Goal: Task Accomplishment & Management: Manage account settings

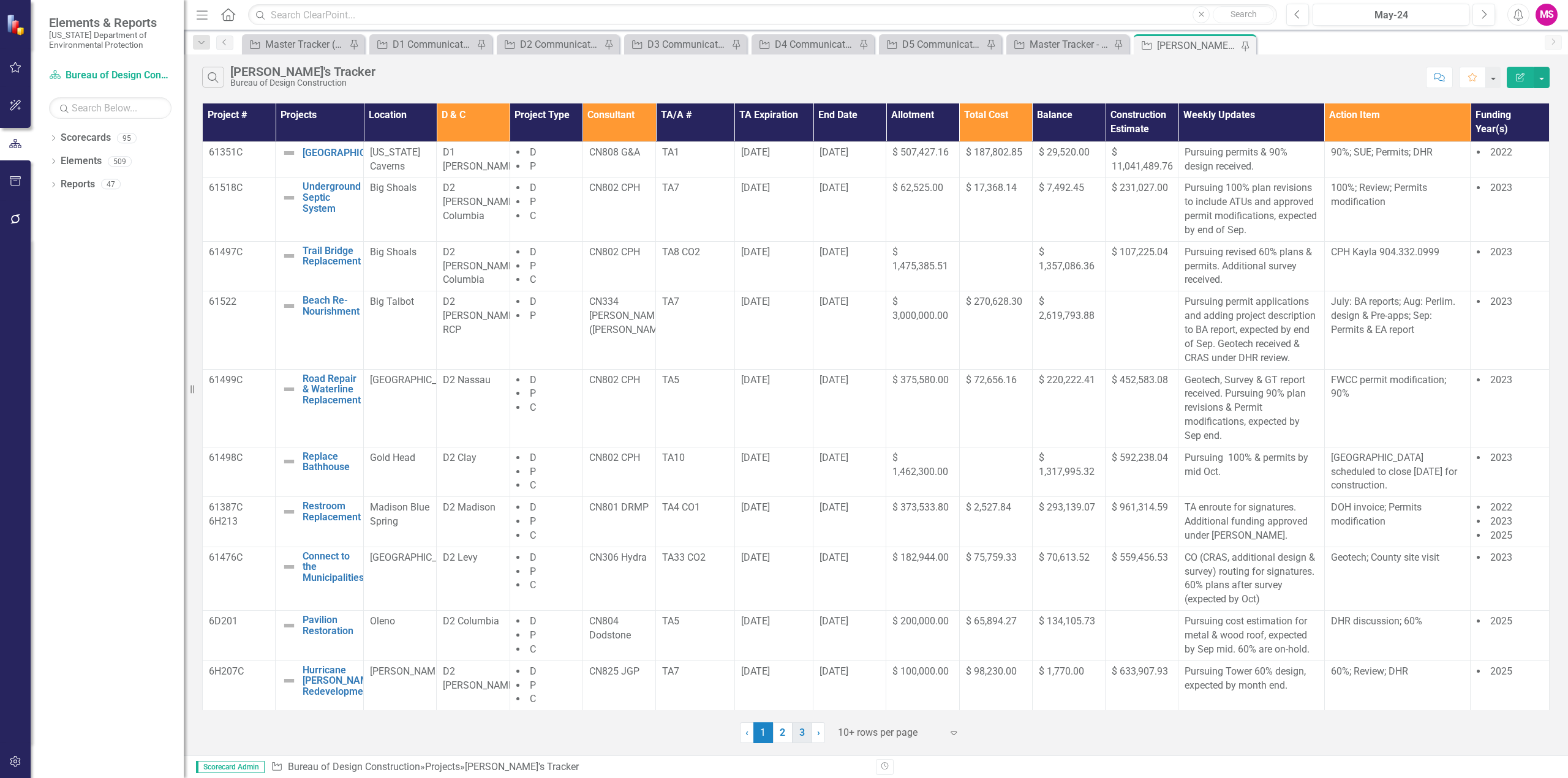
click at [798, 732] on link "3" at bounding box center [802, 733] width 19 height 21
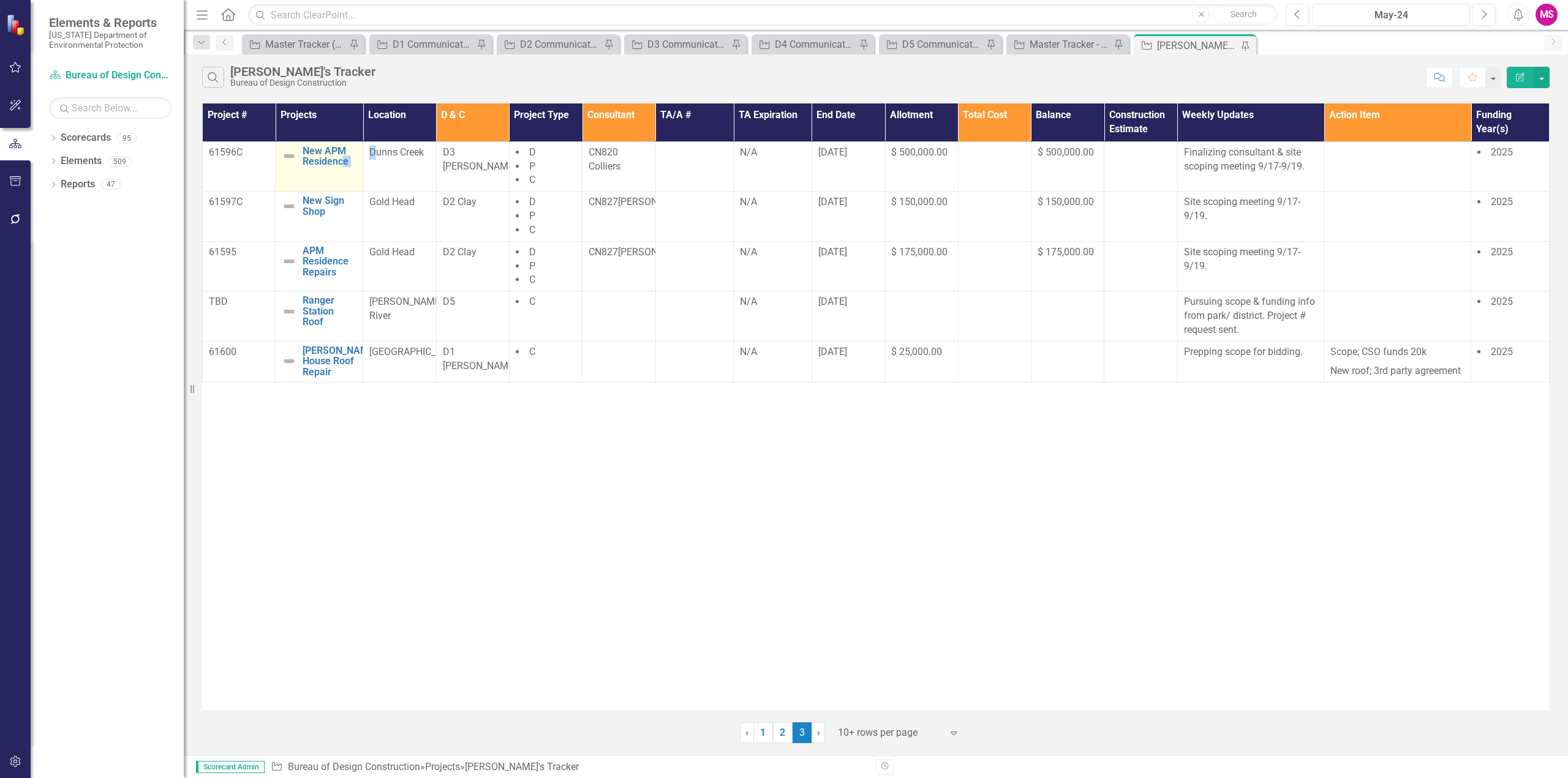
drag, startPoint x: 378, startPoint y: 166, endPoint x: 342, endPoint y: 184, distance: 40.2
click at [342, 184] on tr "61596C New APM Residence Edit Edit Project Link Open Element Dunns Creek D3 [PE…" at bounding box center [876, 167] width 1347 height 51
click at [1003, 559] on div "Project # Projects Location D & C Project Type Consultant TA/A # TA Expiration …" at bounding box center [875, 406] width 1348 height 607
drag, startPoint x: 682, startPoint y: 518, endPoint x: 707, endPoint y: 501, distance: 30.2
click at [682, 518] on div "Project # Projects Location D & C Project Type Consultant TA/A # TA Expiration …" at bounding box center [875, 406] width 1348 height 607
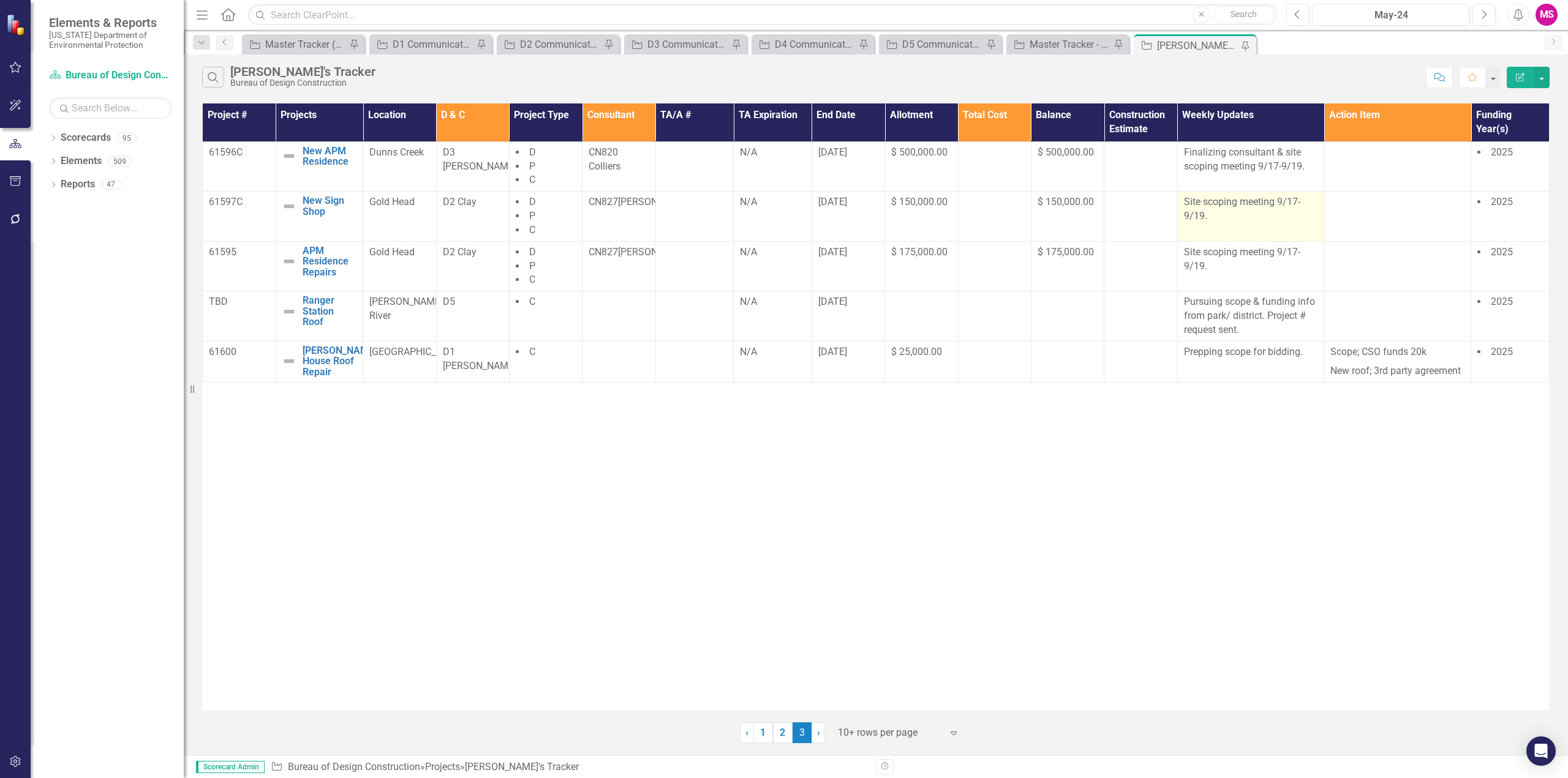
click at [1285, 216] on p "Site scoping meeting 9/17-9/19." at bounding box center [1251, 209] width 135 height 29
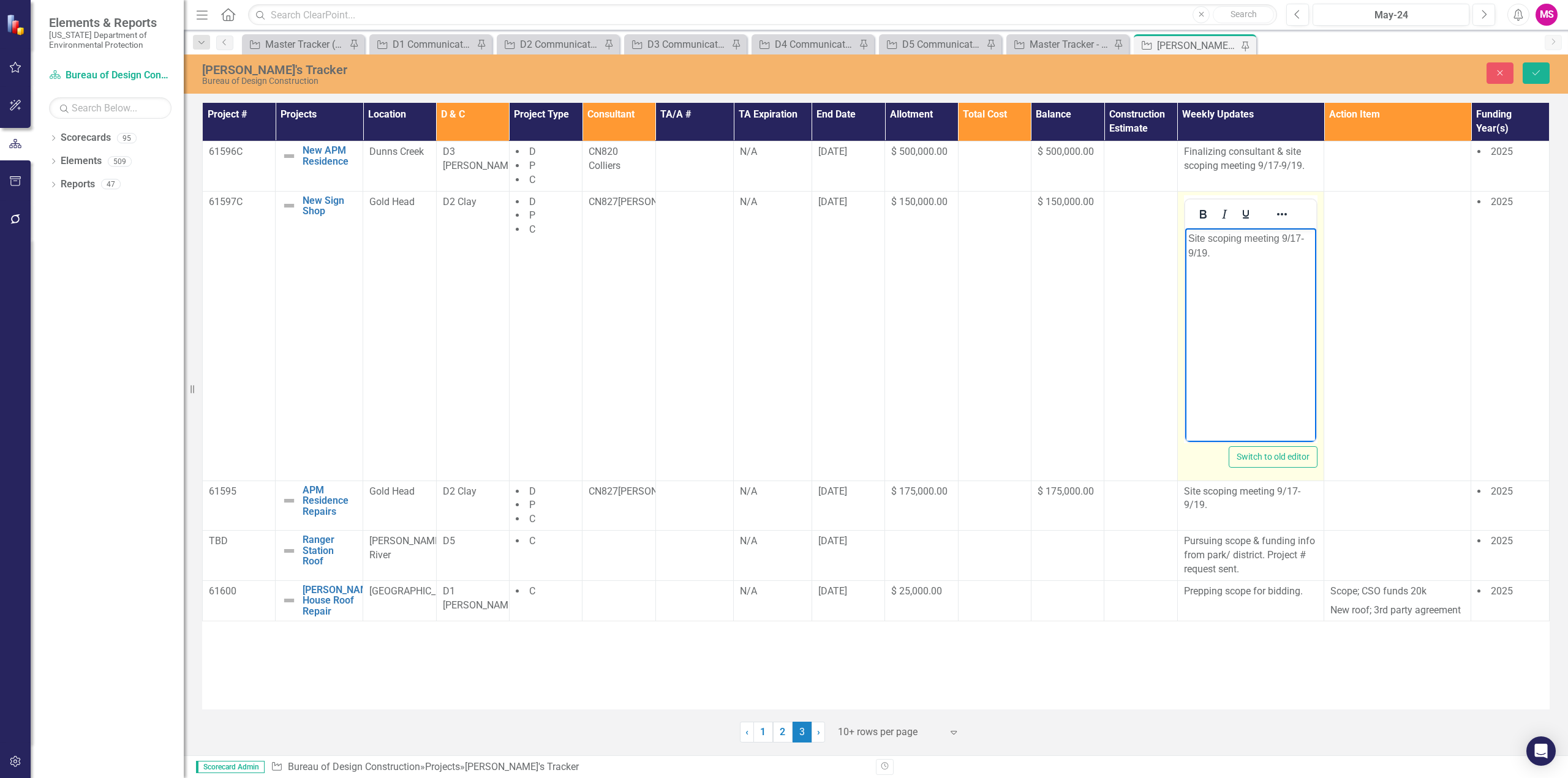
click at [1296, 237] on p "Site scoping meeting 9/17-9/19." at bounding box center [1250, 246] width 125 height 29
click at [1284, 237] on p "Site scoping meeting 9/18." at bounding box center [1250, 238] width 125 height 15
drag, startPoint x: 1191, startPoint y: 238, endPoint x: 1204, endPoint y: 238, distance: 13.0
click at [1204, 238] on p "Site scoping meeting 9/18." at bounding box center [1250, 238] width 125 height 15
click at [1264, 237] on p "Scoping meeting 9/18." at bounding box center [1250, 238] width 125 height 15
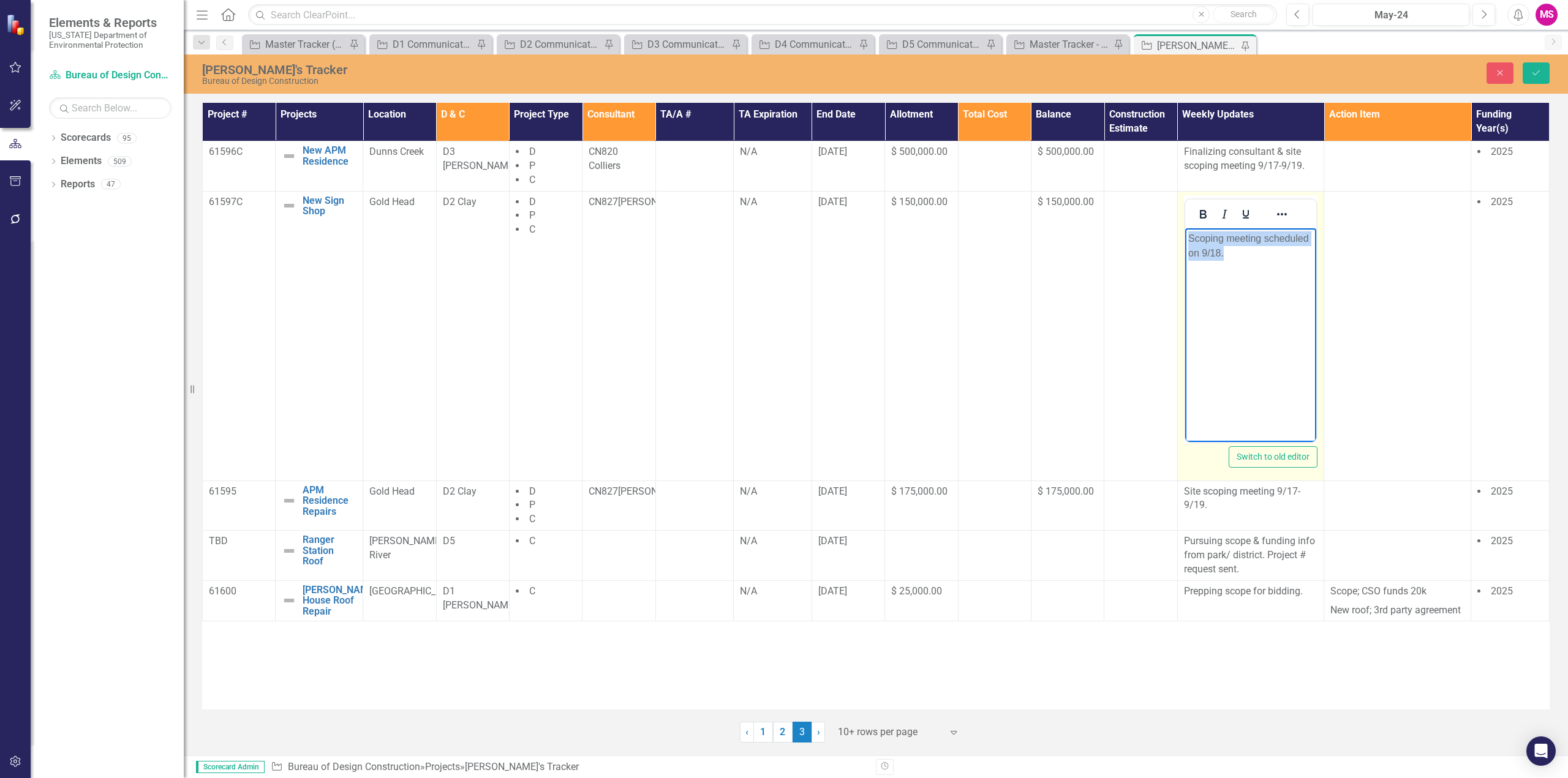
drag, startPoint x: 1248, startPoint y: 267, endPoint x: 1174, endPoint y: 231, distance: 82.3
click at [1185, 231] on html "Scoping meeting scheduled on 9/18." at bounding box center [1250, 319] width 132 height 183
click at [1303, 239] on p "Scoping meeting scheduled on 9/18." at bounding box center [1250, 246] width 125 height 29
click at [1310, 237] on p "Scoping meeting scheduled on 9/18." at bounding box center [1250, 246] width 125 height 29
drag, startPoint x: 1221, startPoint y: 251, endPoint x: 1188, endPoint y: 250, distance: 33.0
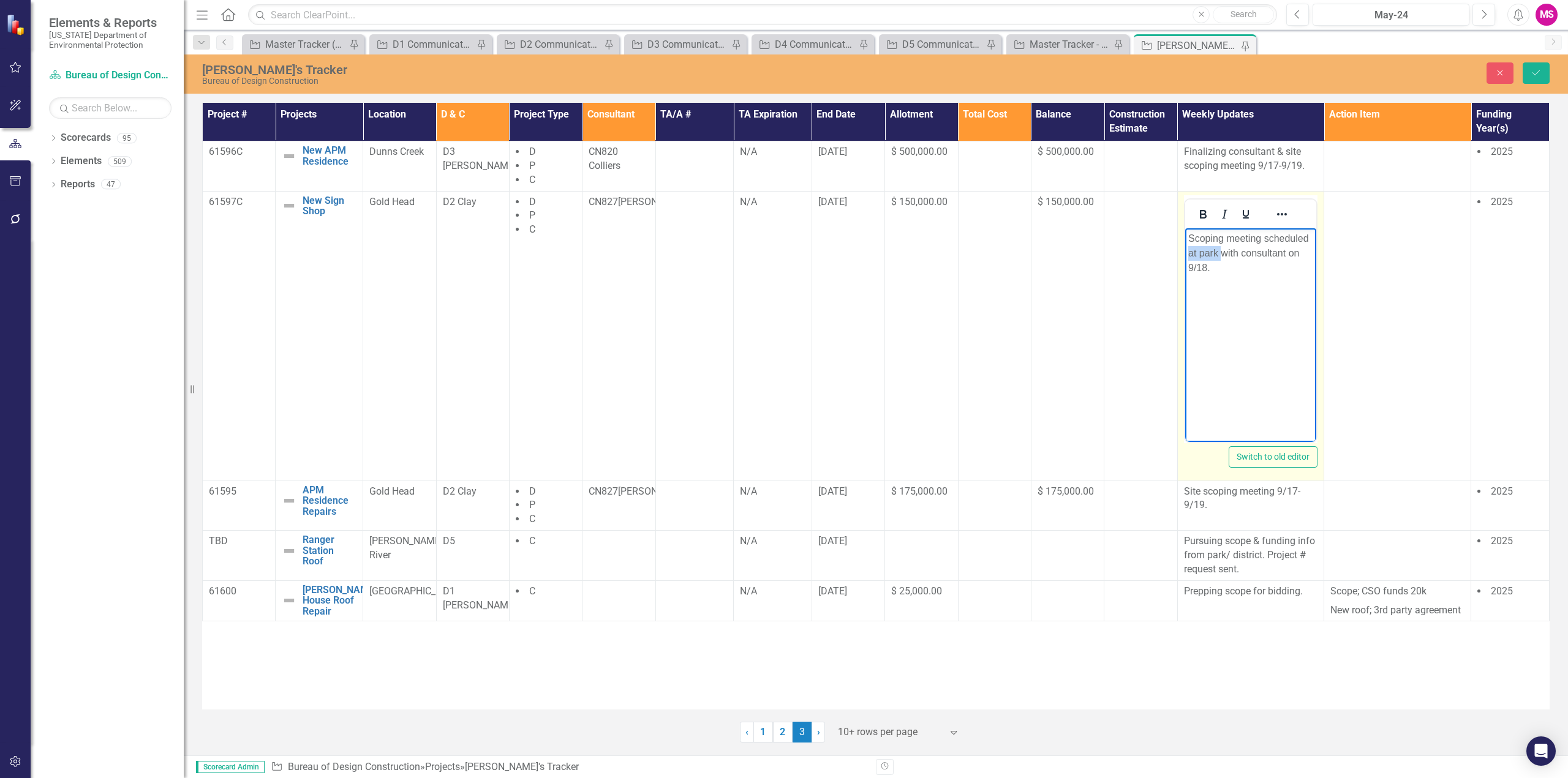
click at [1188, 250] on p "Scoping meeting scheduled at park with consultant on 9/18." at bounding box center [1250, 253] width 125 height 44
drag, startPoint x: 1226, startPoint y: 251, endPoint x: 1286, endPoint y: 250, distance: 60.0
click at [1286, 250] on p "Scoping meeting scheduled at park with consultant on 9/18." at bounding box center [1250, 253] width 125 height 44
drag, startPoint x: 1263, startPoint y: 254, endPoint x: 1188, endPoint y: 238, distance: 76.7
click at [1188, 238] on p "Scoping meeting scheduled at park on 9/18." at bounding box center [1250, 246] width 125 height 29
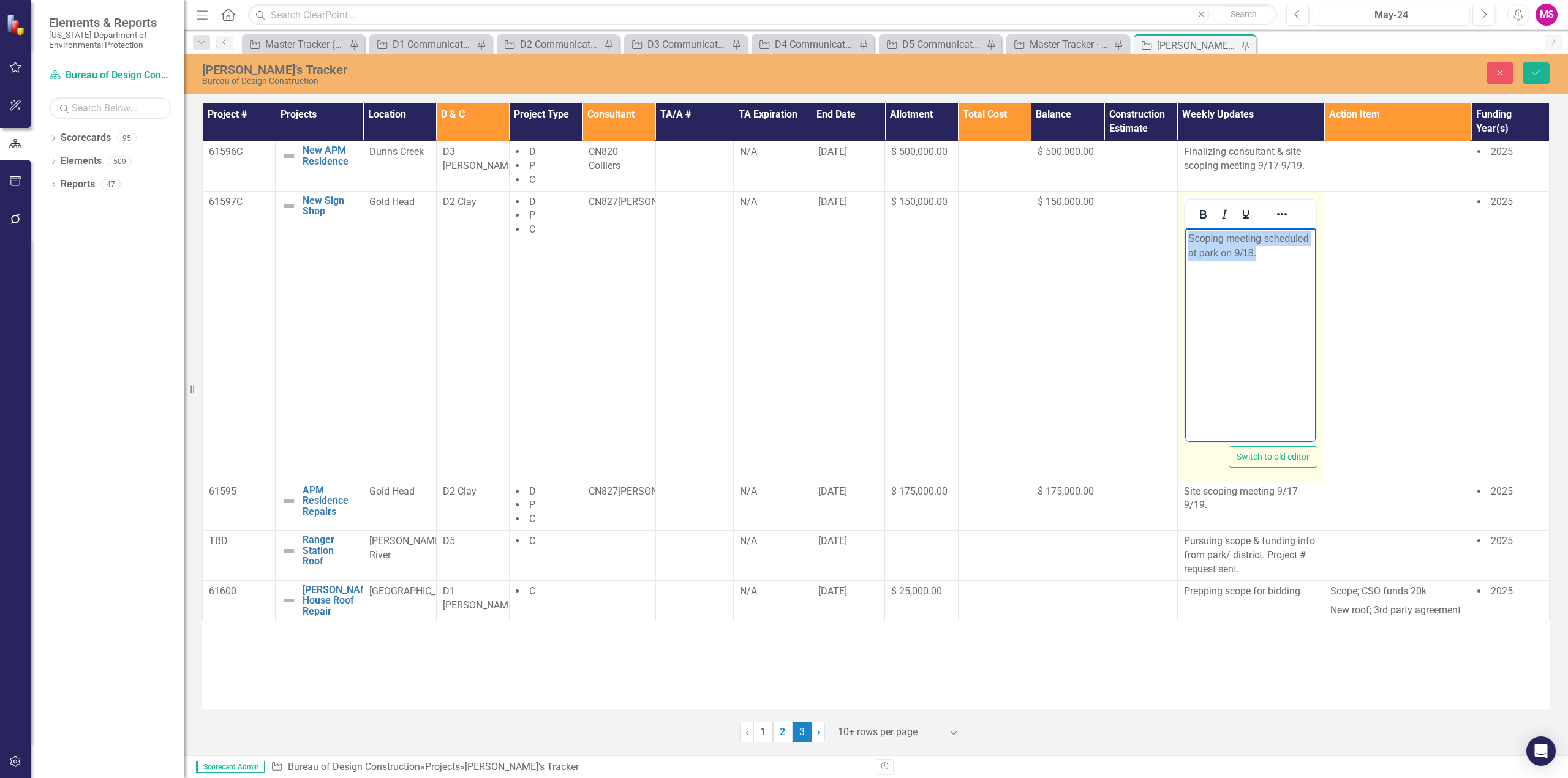
copy p "Scoping meeting scheduled at park on 9/18."
click at [1531, 72] on icon "Save" at bounding box center [1537, 72] width 11 height 8
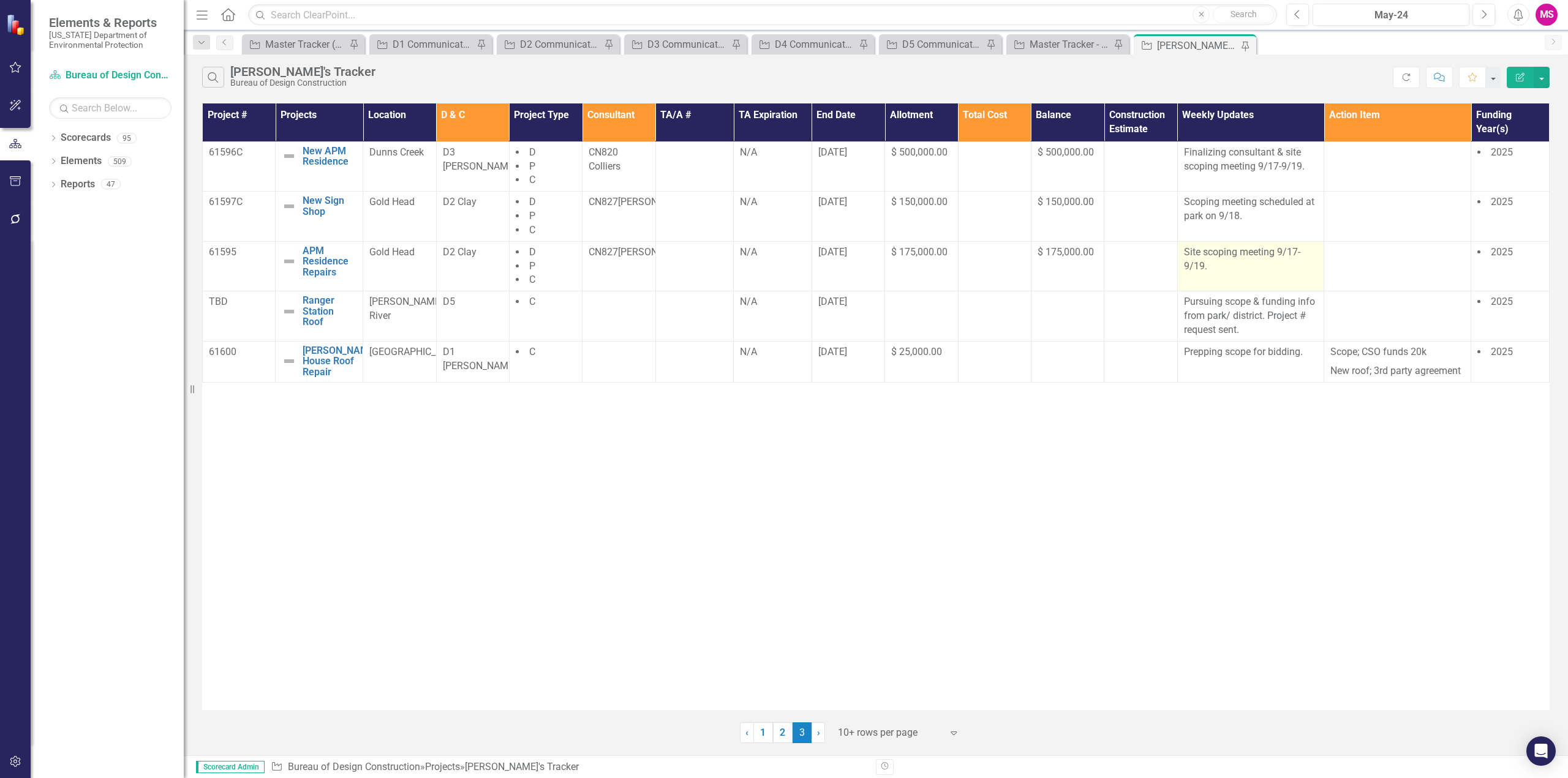
drag, startPoint x: 1235, startPoint y: 270, endPoint x: 1200, endPoint y: 317, distance: 58.6
click at [1235, 270] on p "Site scoping meeting 9/17-9/19." at bounding box center [1251, 260] width 135 height 29
click at [1223, 274] on td "Site scoping meeting 9/17-9/19." at bounding box center [1251, 266] width 147 height 51
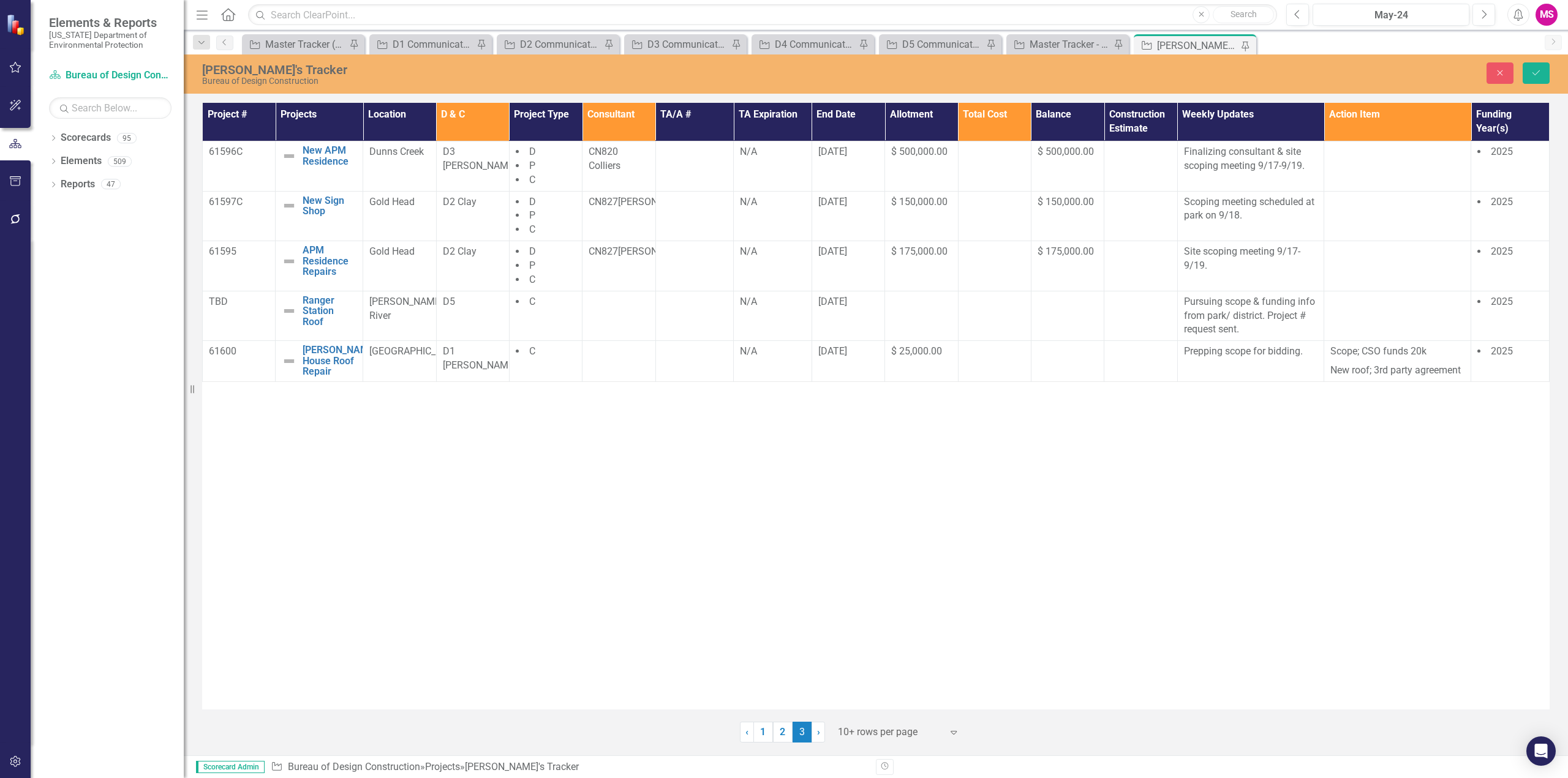
click at [1216, 266] on p "Site scoping meeting 9/17-9/19." at bounding box center [1251, 259] width 135 height 29
click at [1226, 264] on p "Site scoping meeting 9/17-9/19." at bounding box center [1251, 259] width 135 height 29
click at [1227, 264] on p "Site scoping meeting 9/17-9/19." at bounding box center [1251, 259] width 135 height 29
